Goal: Consume media (video, audio): Consume media (video, audio)

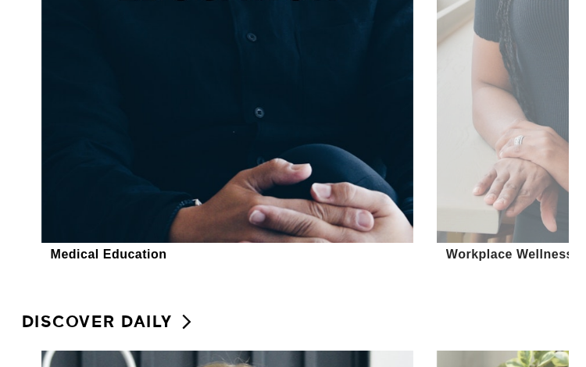
scroll to position [650, 0]
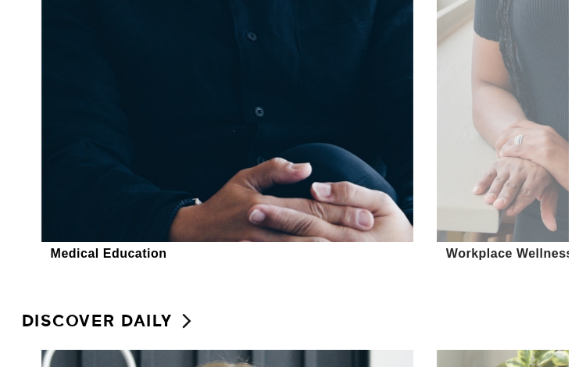
click at [493, 251] on div "Workplace Wellness" at bounding box center [509, 253] width 127 height 15
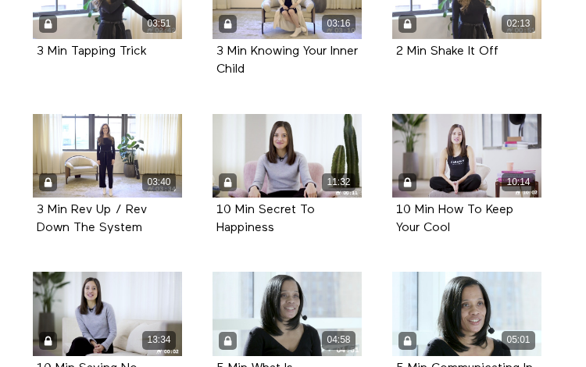
scroll to position [5848, 0]
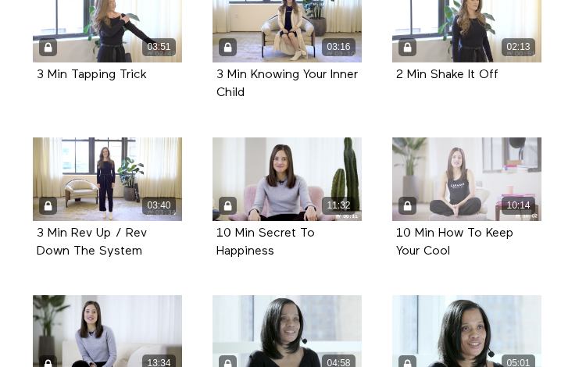
click at [470, 173] on div "10:14" at bounding box center [466, 179] width 149 height 84
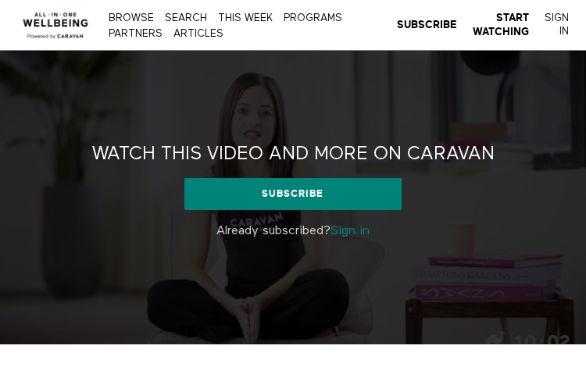
click at [354, 229] on link "Sign in" at bounding box center [349, 231] width 39 height 12
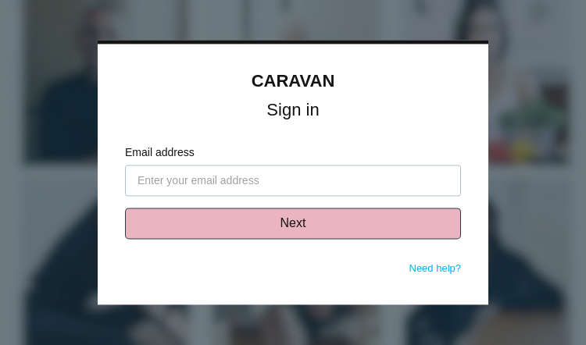
click at [294, 232] on button "Next" at bounding box center [293, 224] width 336 height 31
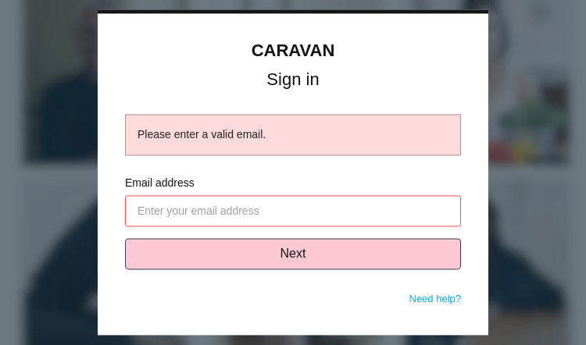
click at [269, 199] on input "Email address" at bounding box center [293, 211] width 336 height 31
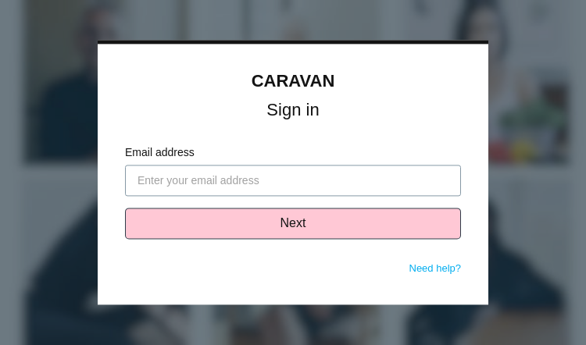
click at [238, 182] on input "Email address" at bounding box center [293, 181] width 336 height 31
type input "abr"
